Goal: Task Accomplishment & Management: Use online tool/utility

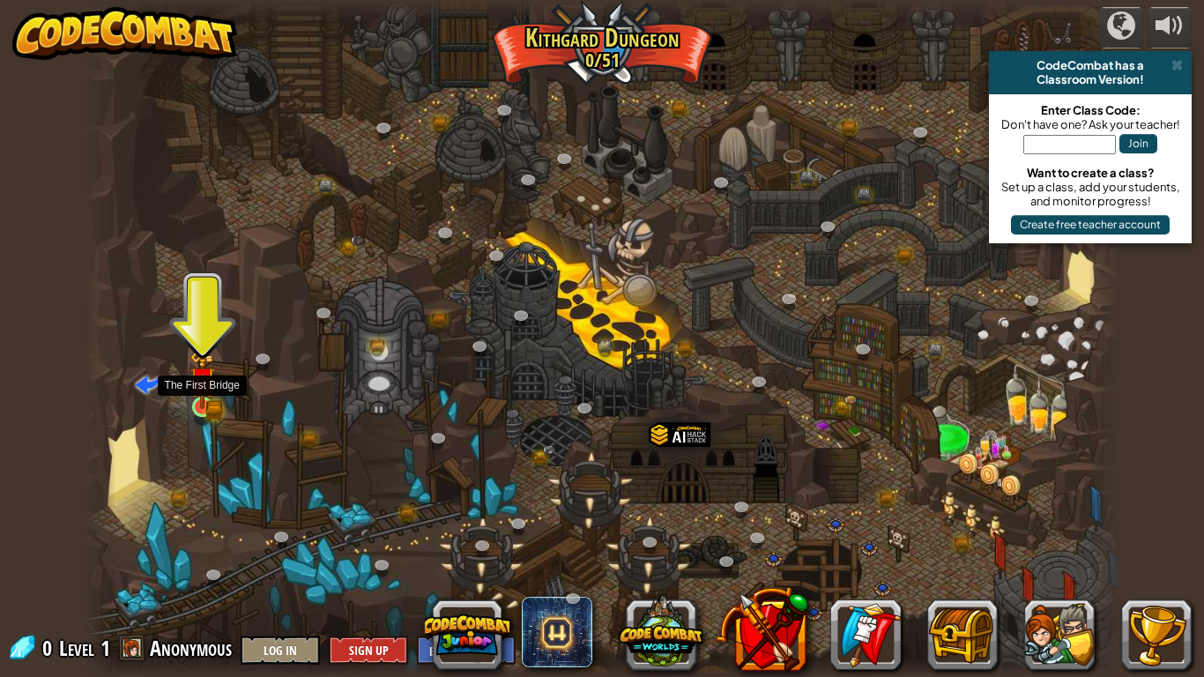
click at [211, 403] on img at bounding box center [202, 379] width 26 height 57
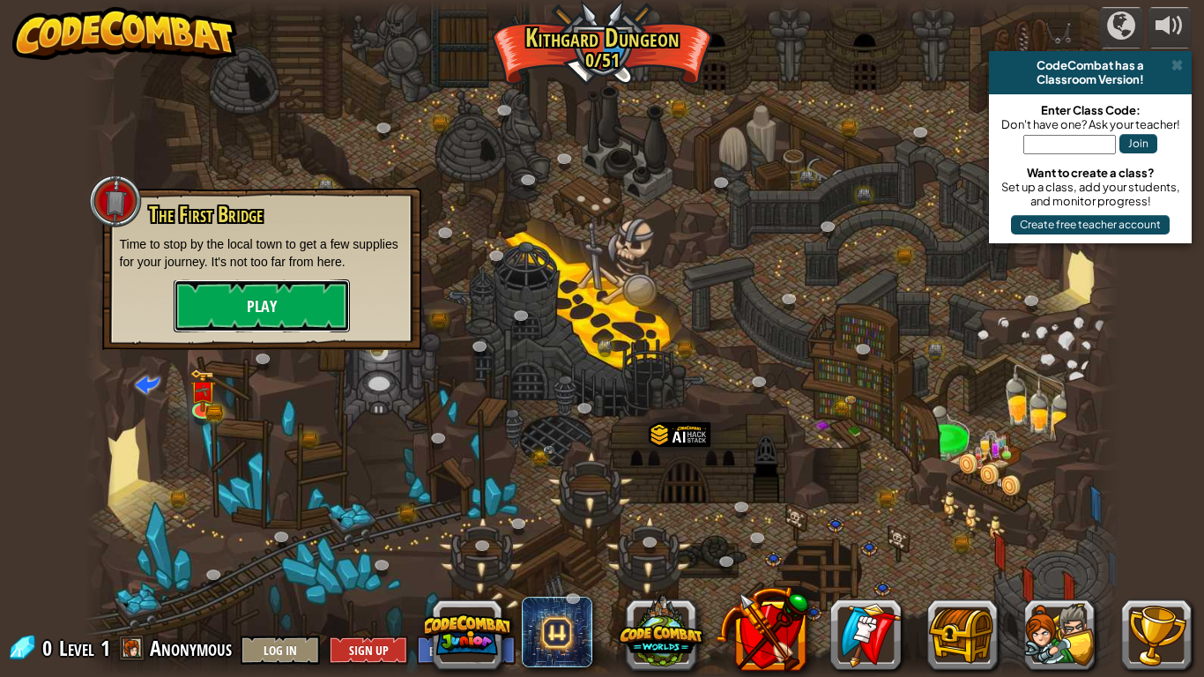
click at [278, 315] on button "Play" at bounding box center [262, 305] width 176 height 53
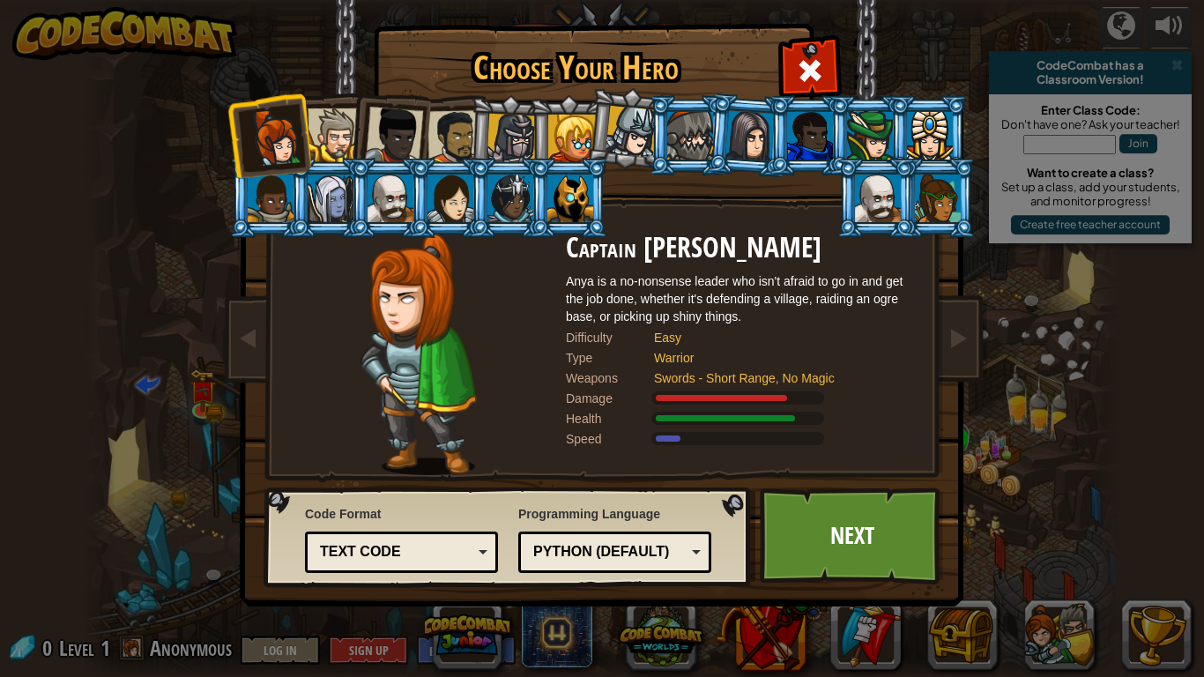
click at [694, 557] on div "Python (Default)" at bounding box center [615, 551] width 170 height 27
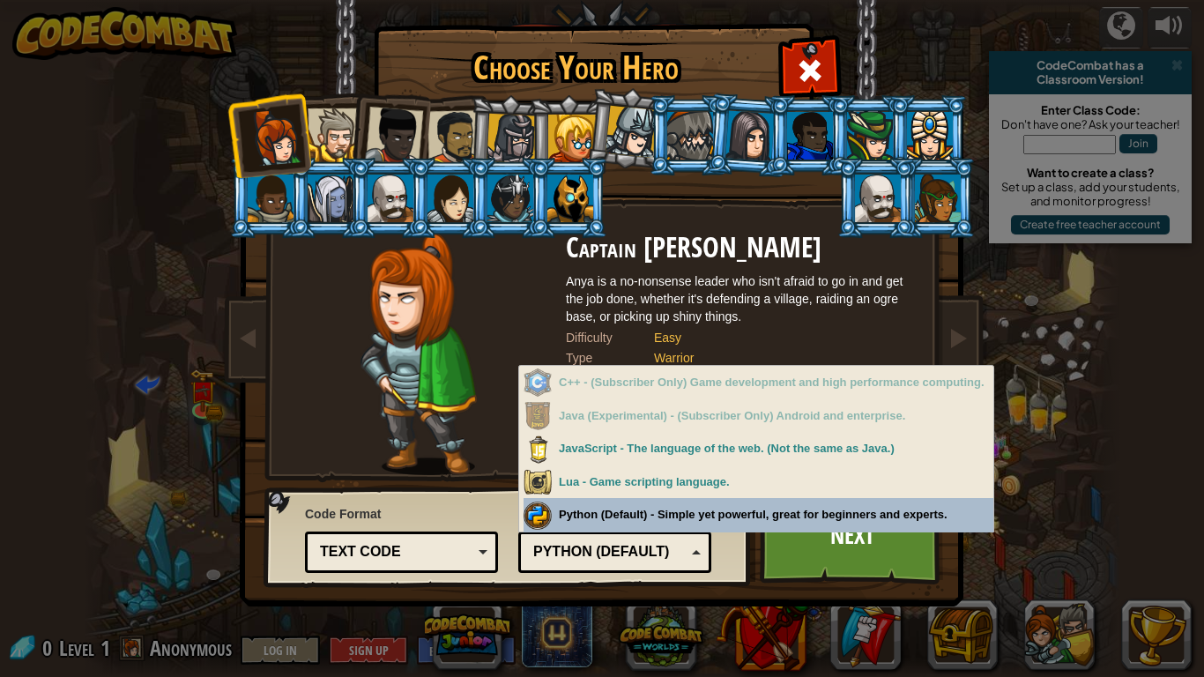
click at [721, 504] on div "Code Format Text code Blocks and code Blocks Blocks (Icons) Text code Blocks - …" at bounding box center [508, 537] width 477 height 90
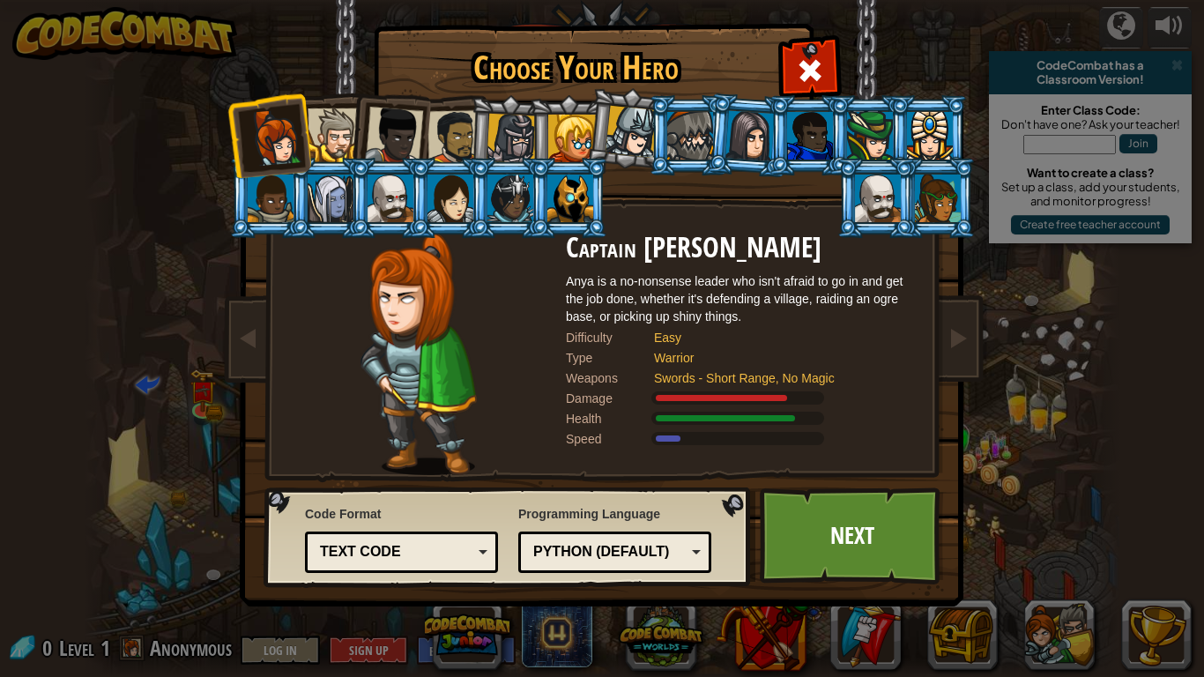
click at [462, 562] on div "Text code" at bounding box center [401, 551] width 170 height 27
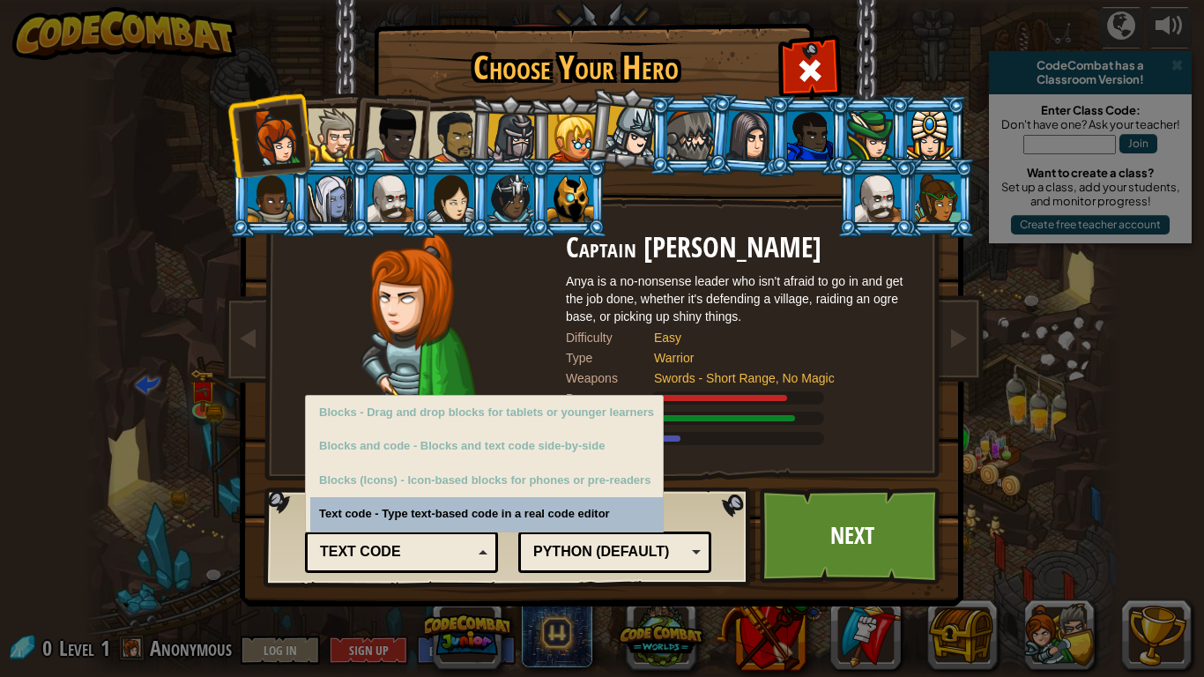
click at [462, 562] on div "Text code" at bounding box center [401, 551] width 170 height 27
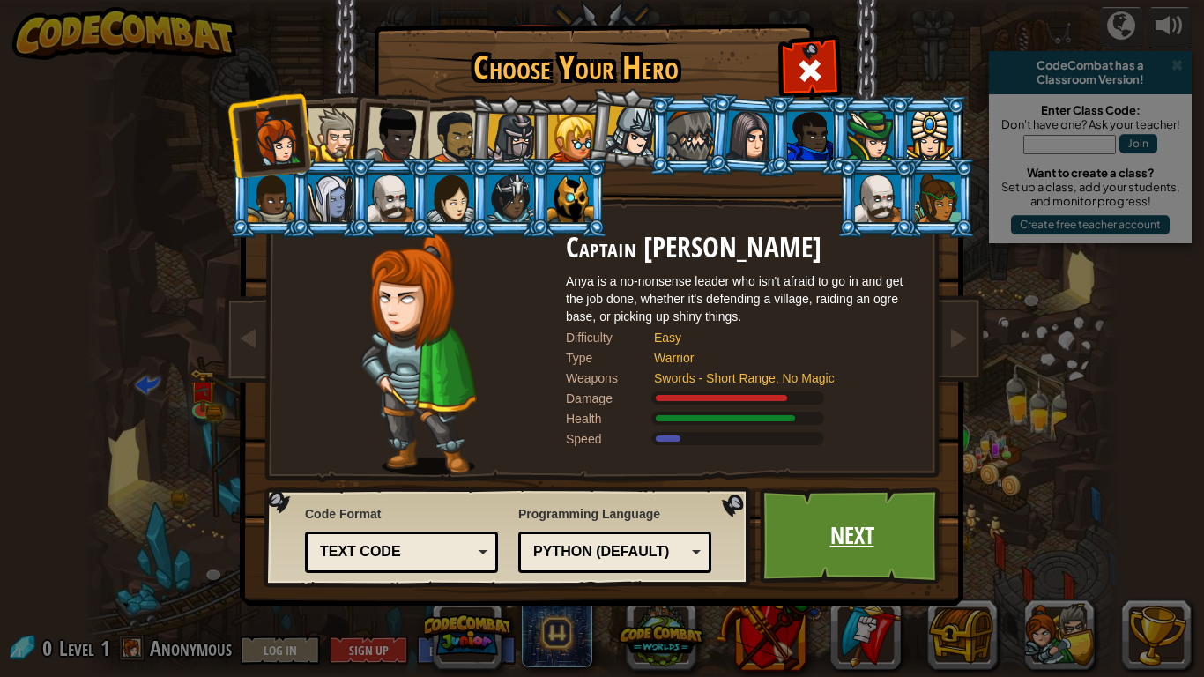
click at [908, 554] on link "Next" at bounding box center [852, 535] width 184 height 97
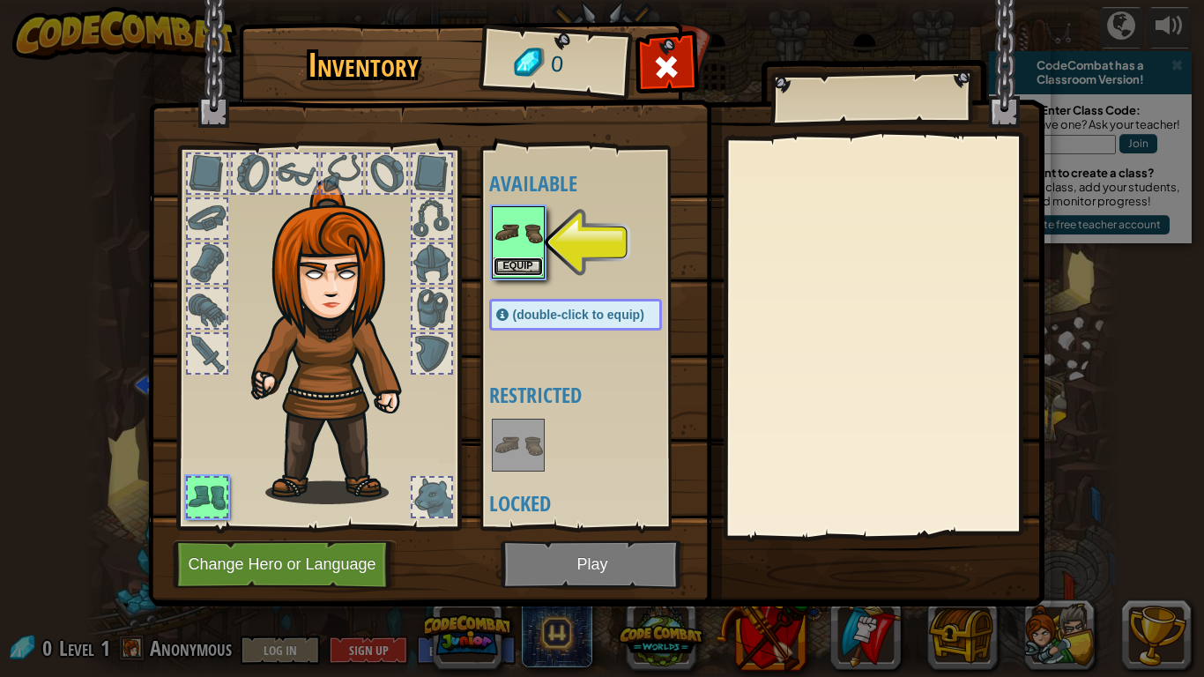
click at [516, 263] on button "Equip" at bounding box center [517, 266] width 49 height 19
